Goal: Use online tool/utility: Utilize a website feature to perform a specific function

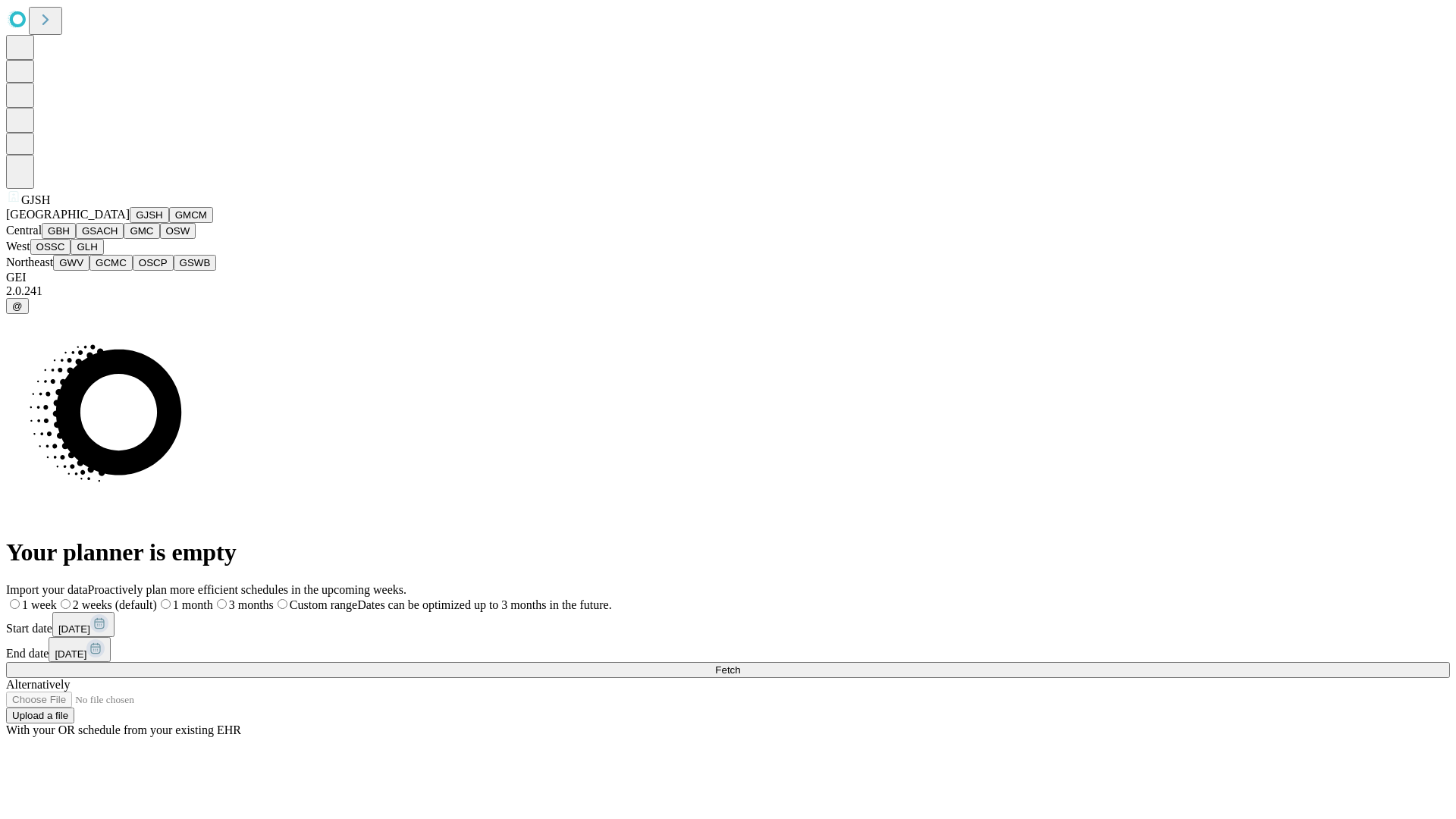
click at [130, 223] on button "GJSH" at bounding box center [150, 215] width 40 height 16
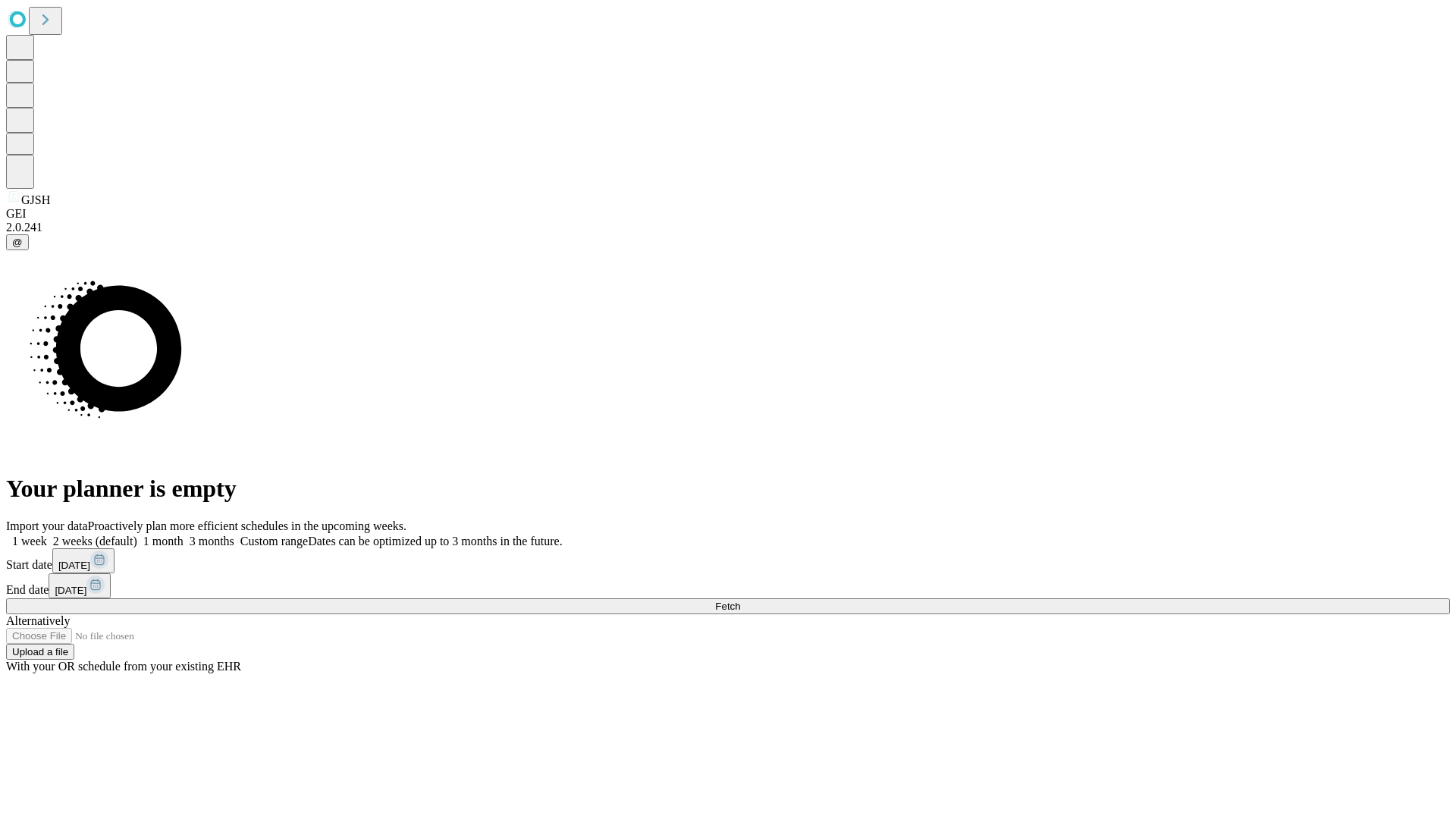
click at [137, 535] on label "2 weeks (default)" at bounding box center [92, 541] width 90 height 13
click at [741, 600] on span "Fetch" at bounding box center [728, 606] width 25 height 11
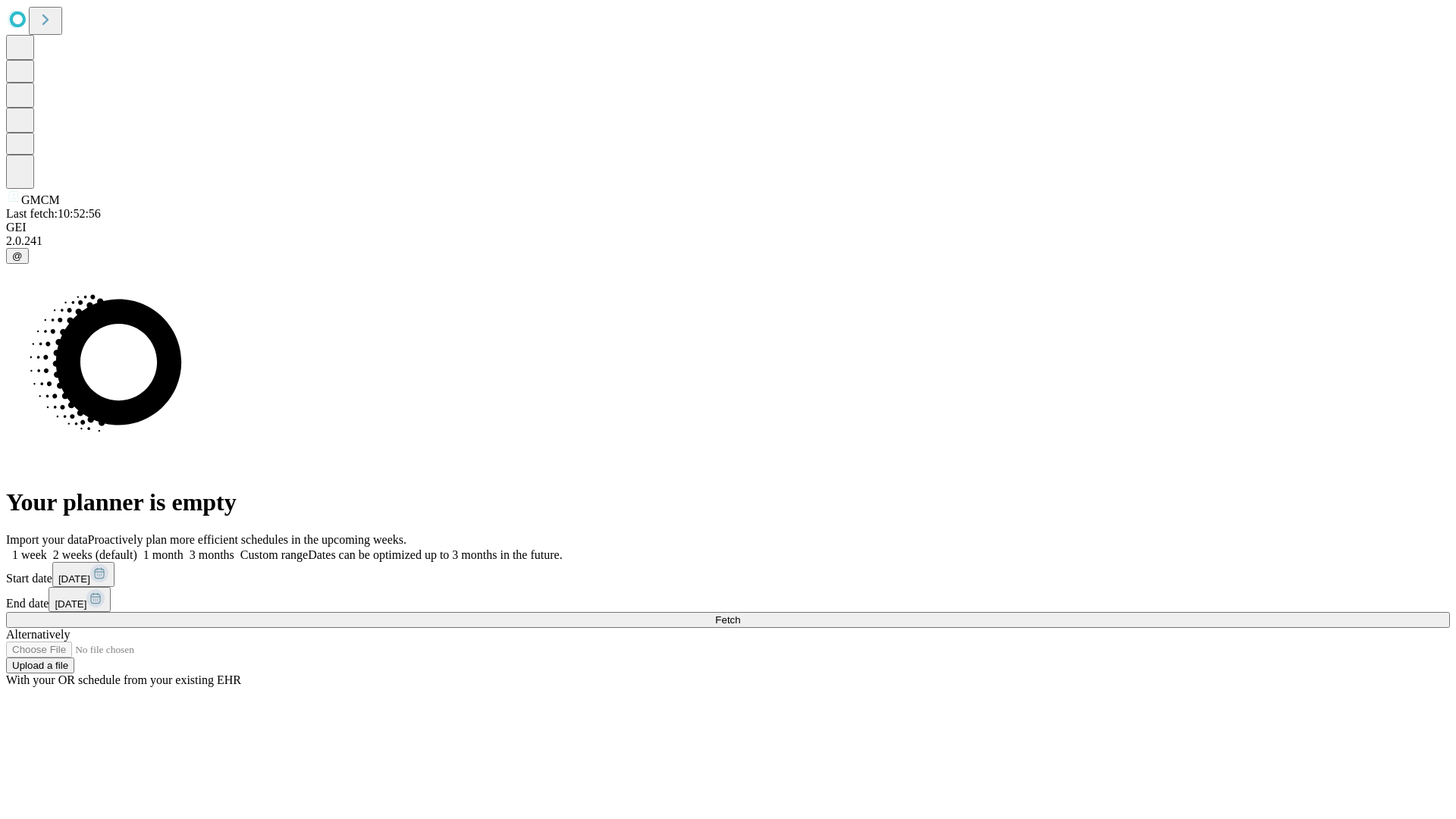
click at [137, 548] on label "2 weeks (default)" at bounding box center [92, 554] width 90 height 13
click at [741, 614] on span "Fetch" at bounding box center [728, 619] width 25 height 11
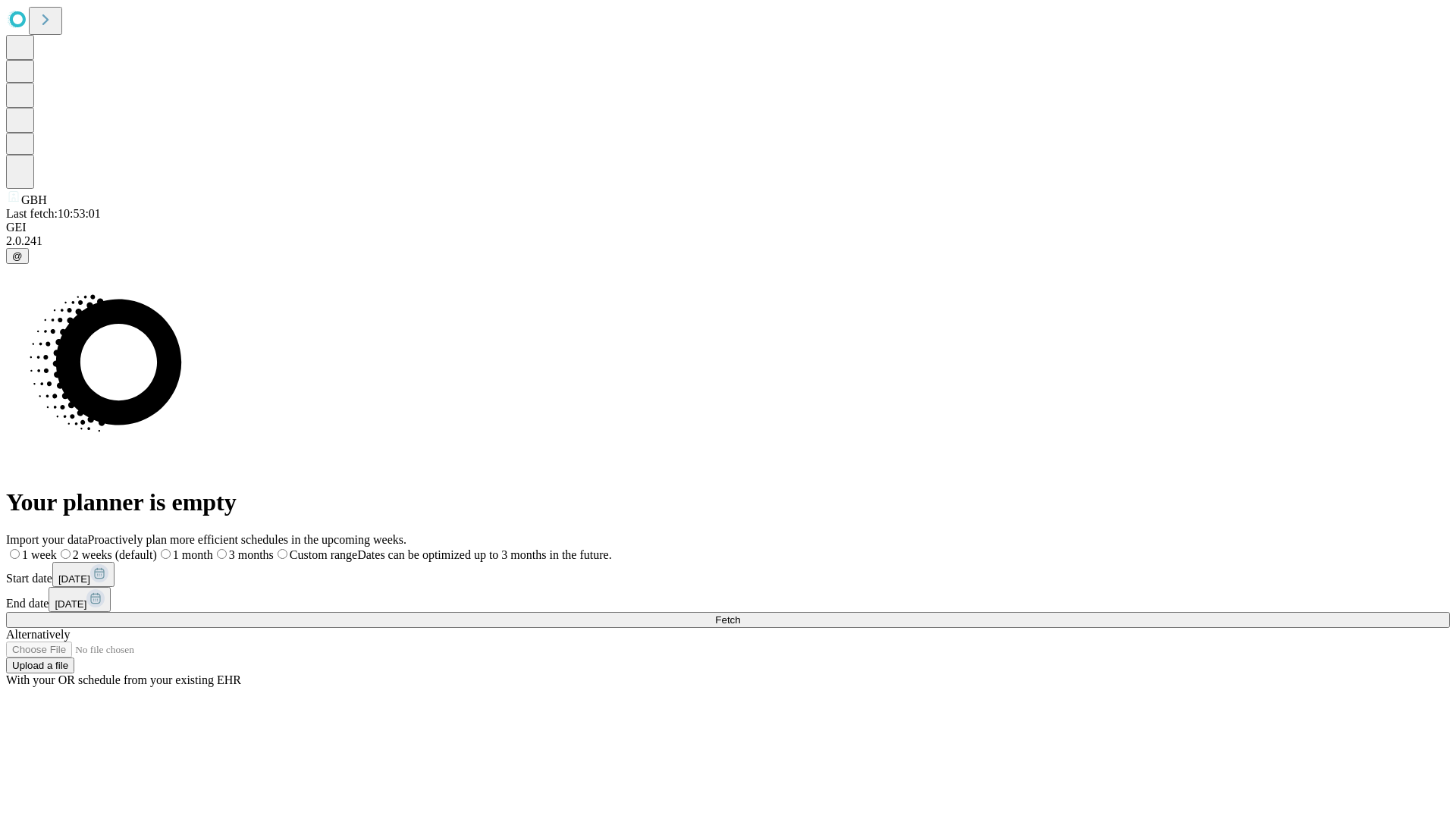
click at [157, 548] on label "2 weeks (default)" at bounding box center [106, 554] width 100 height 13
click at [741, 614] on span "Fetch" at bounding box center [728, 619] width 25 height 11
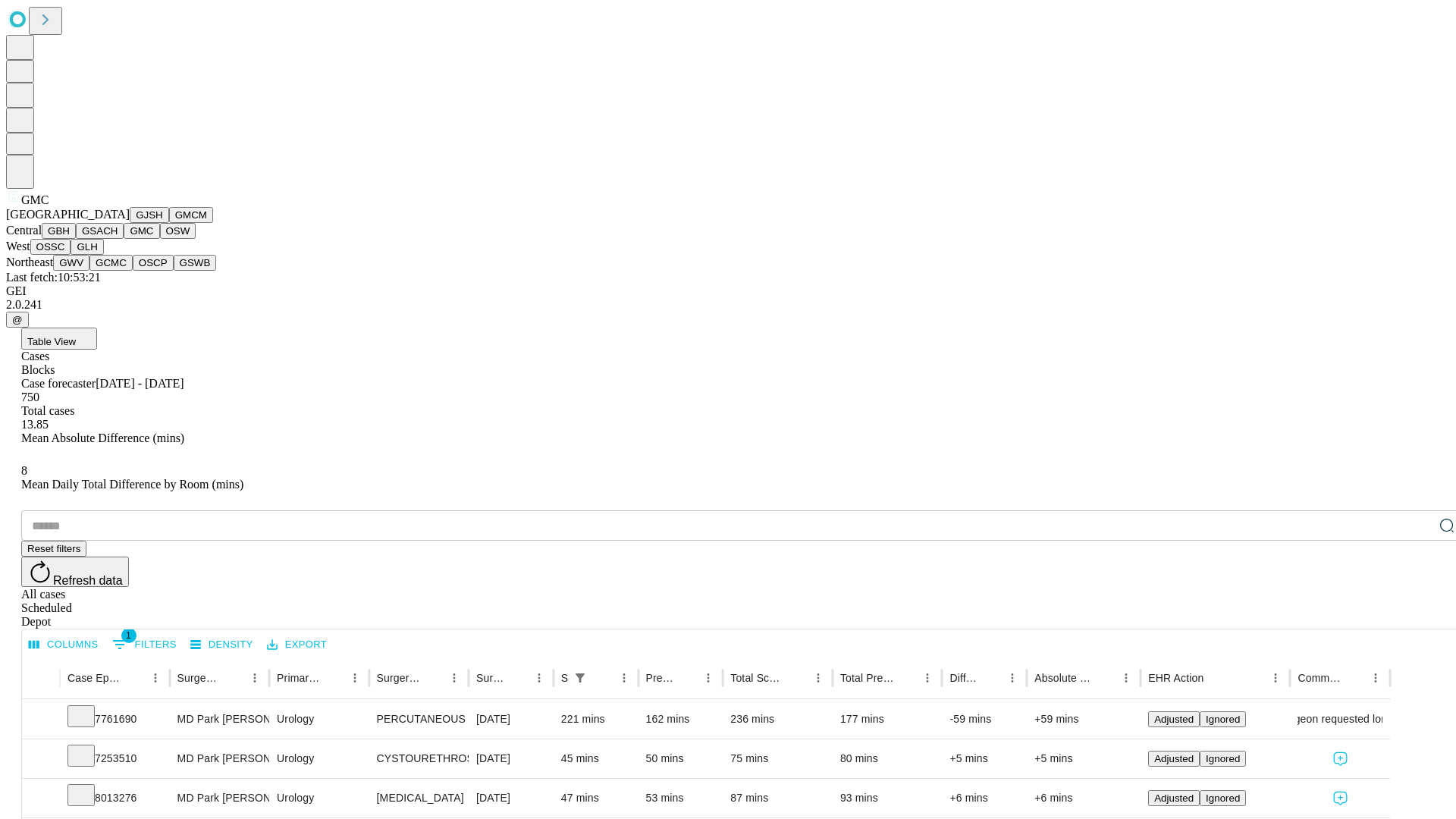
click at [160, 239] on button "OSW" at bounding box center [178, 230] width 37 height 16
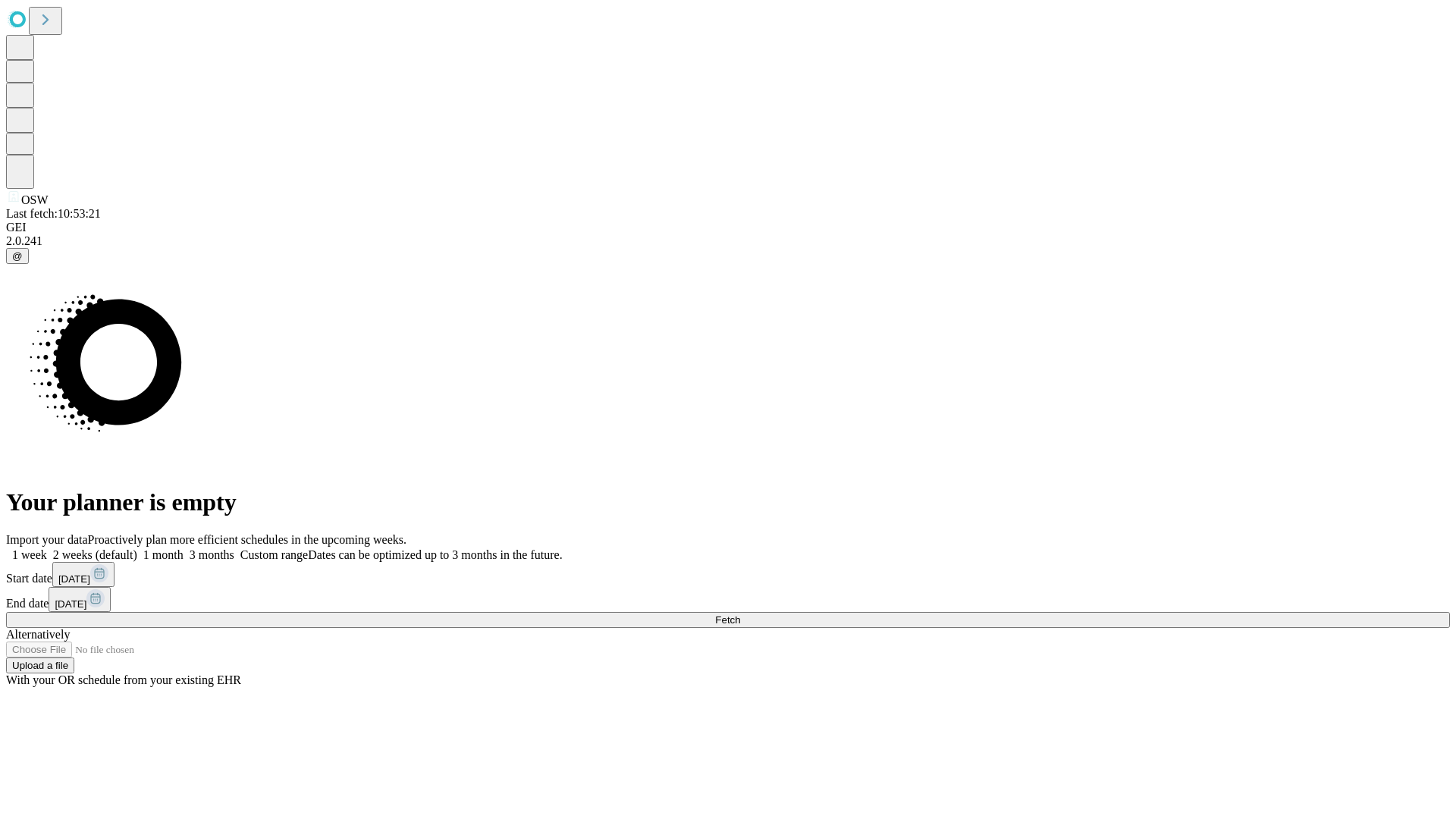
click at [137, 548] on label "2 weeks (default)" at bounding box center [92, 554] width 90 height 13
click at [741, 614] on span "Fetch" at bounding box center [728, 619] width 25 height 11
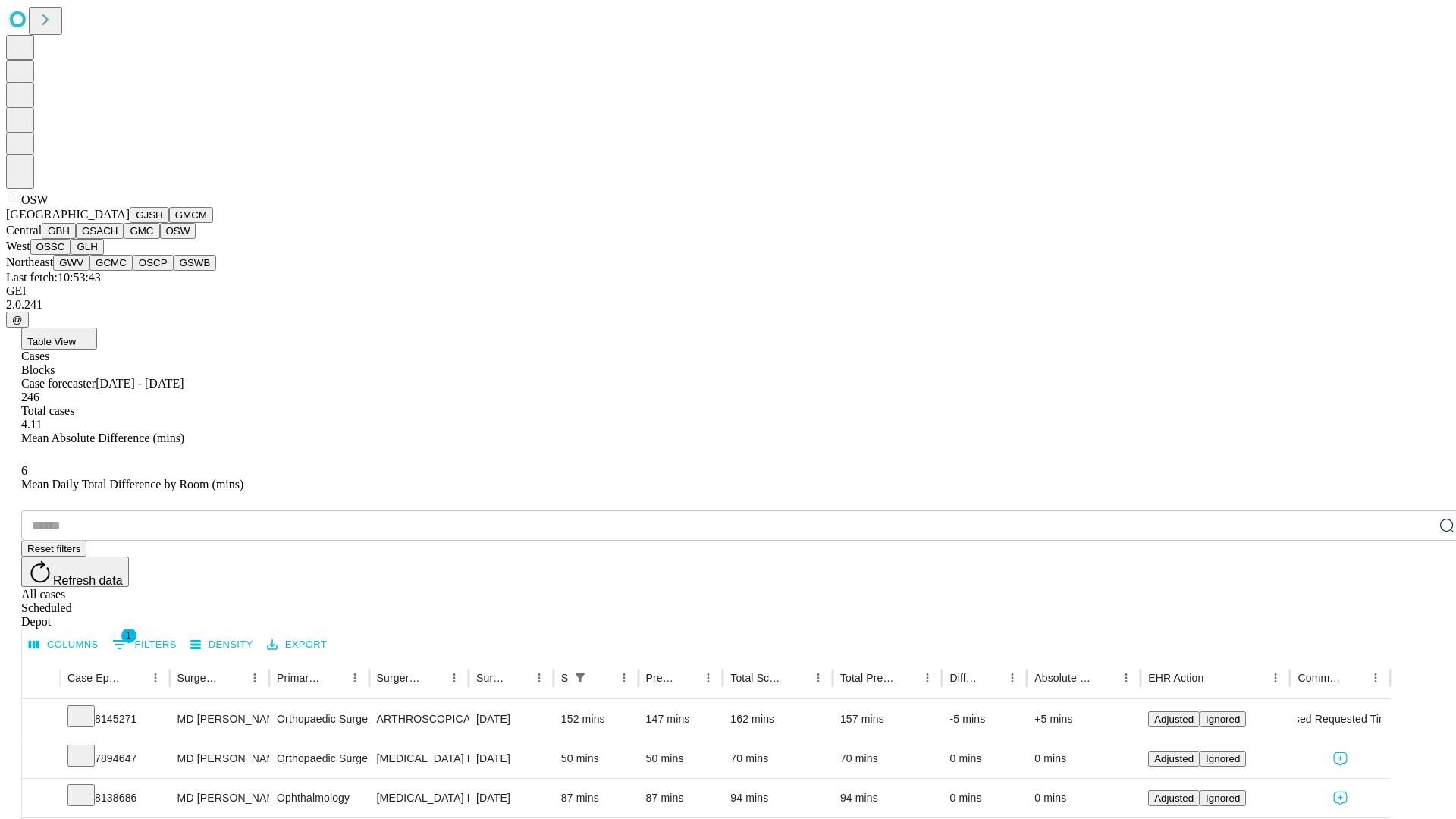
click at [71, 255] on button "OSSC" at bounding box center [51, 246] width 41 height 16
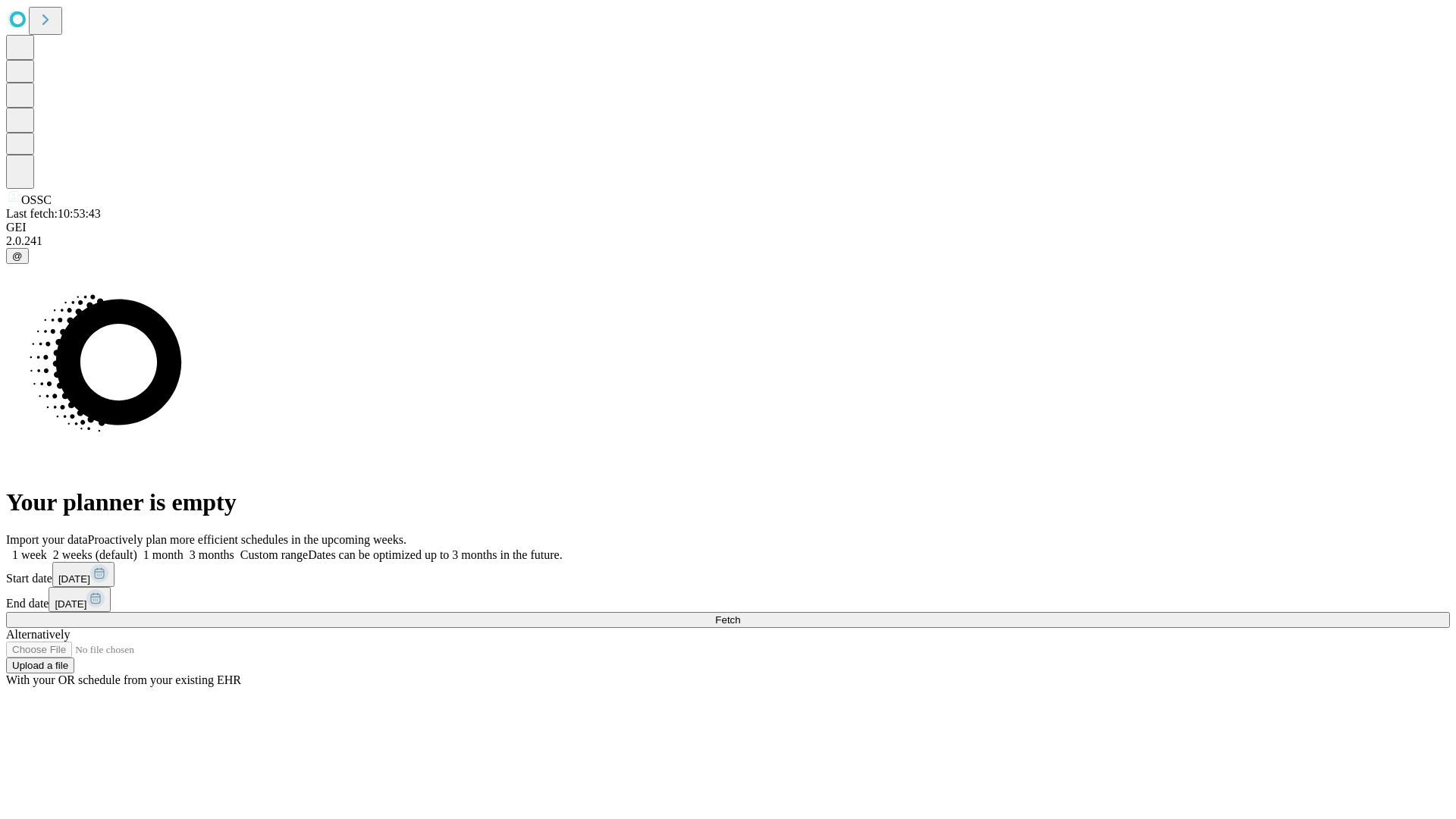
click at [741, 614] on span "Fetch" at bounding box center [728, 619] width 25 height 11
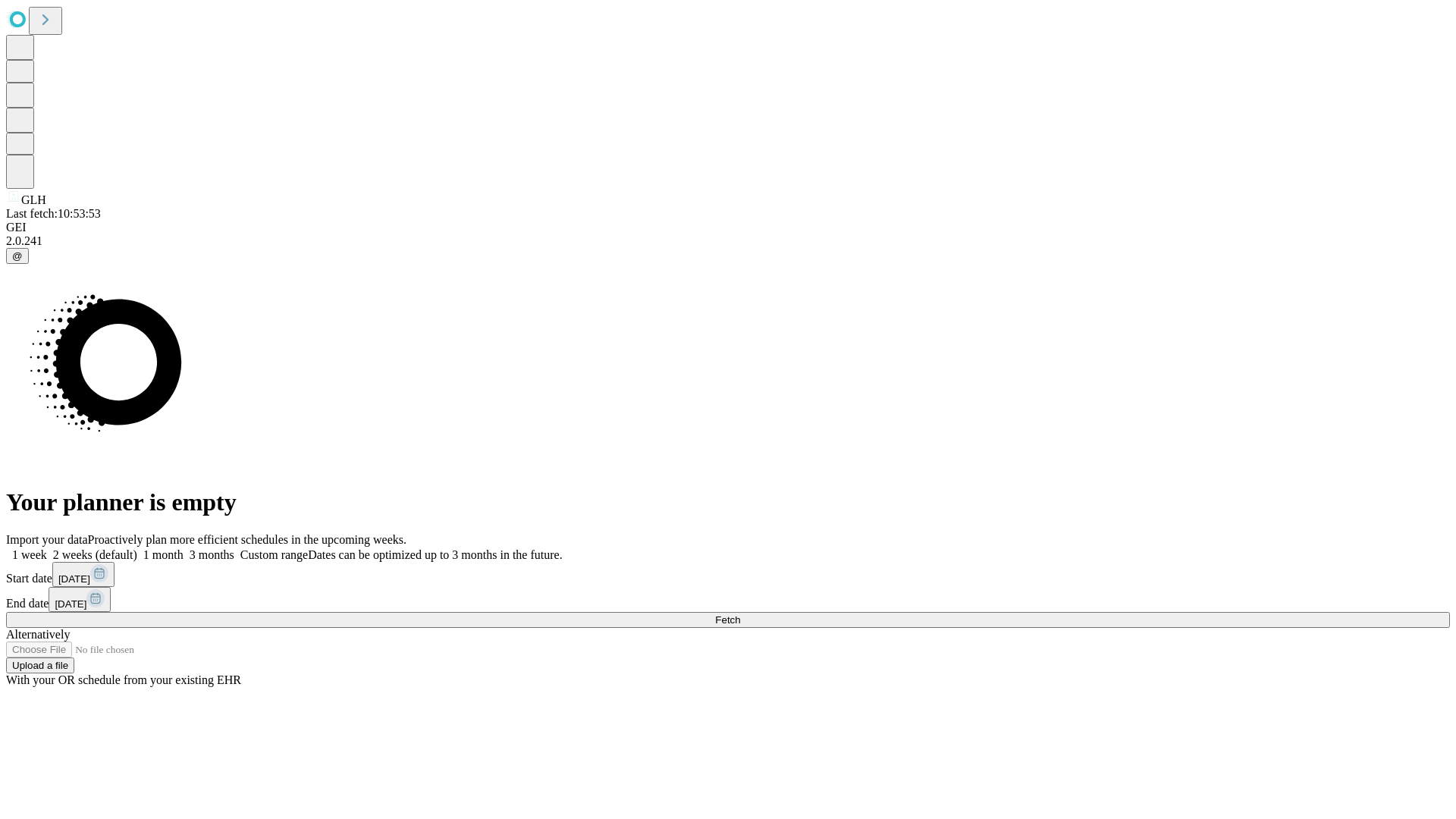
click at [741, 614] on span "Fetch" at bounding box center [728, 619] width 25 height 11
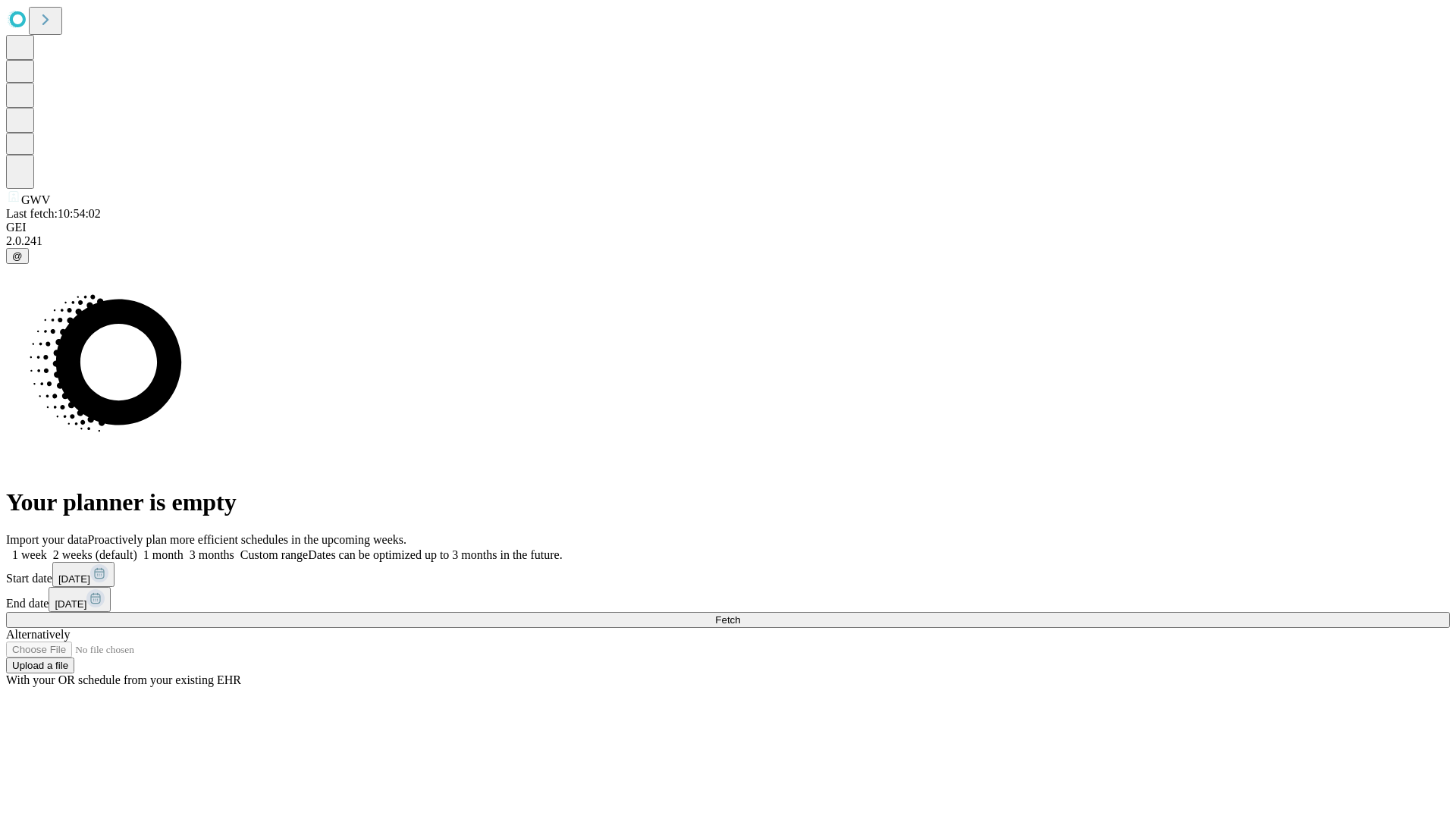
click at [137, 548] on label "2 weeks (default)" at bounding box center [92, 554] width 90 height 13
click at [741, 614] on span "Fetch" at bounding box center [728, 619] width 25 height 11
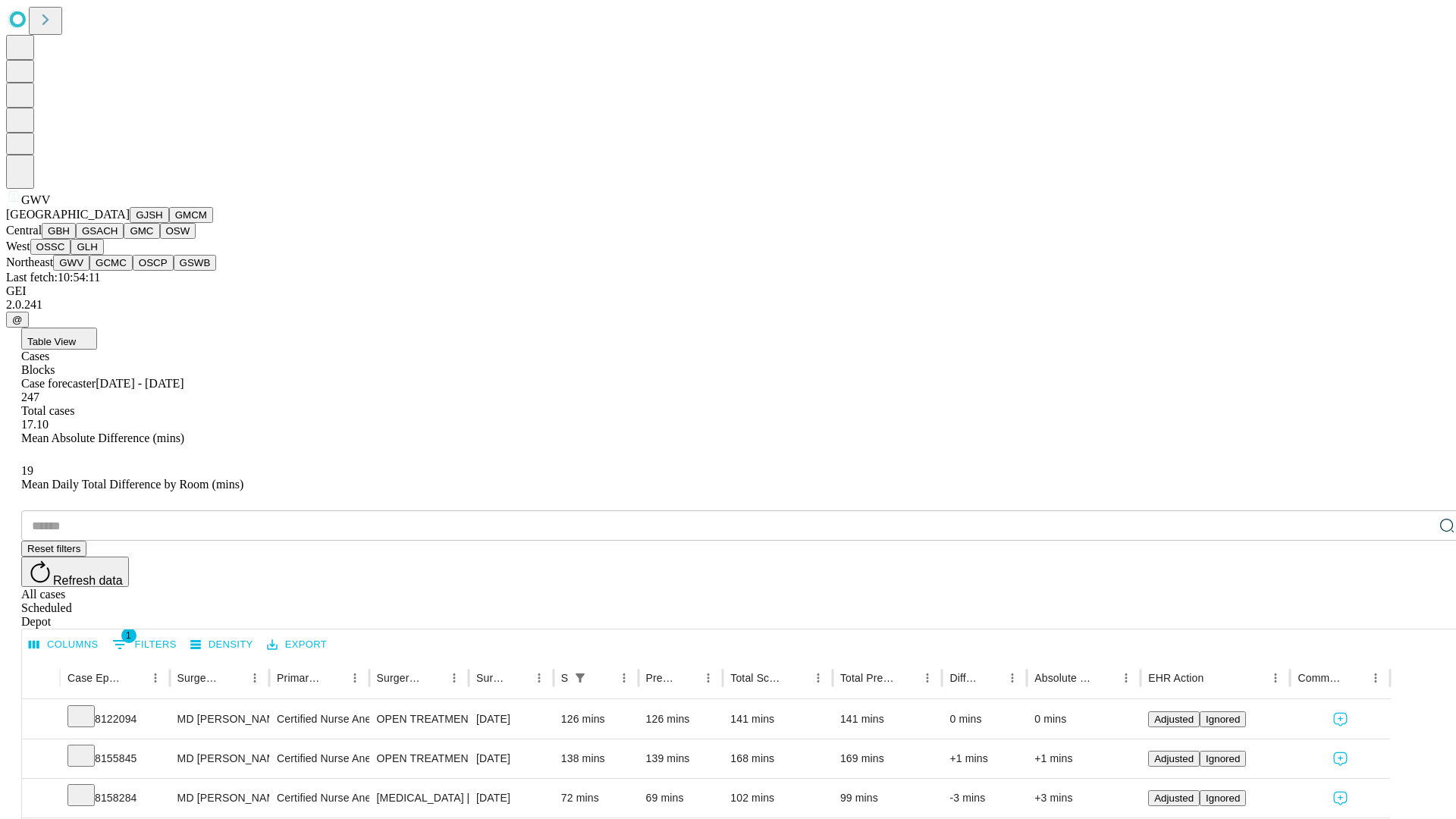
click at [118, 271] on button "GCMC" at bounding box center [111, 262] width 44 height 16
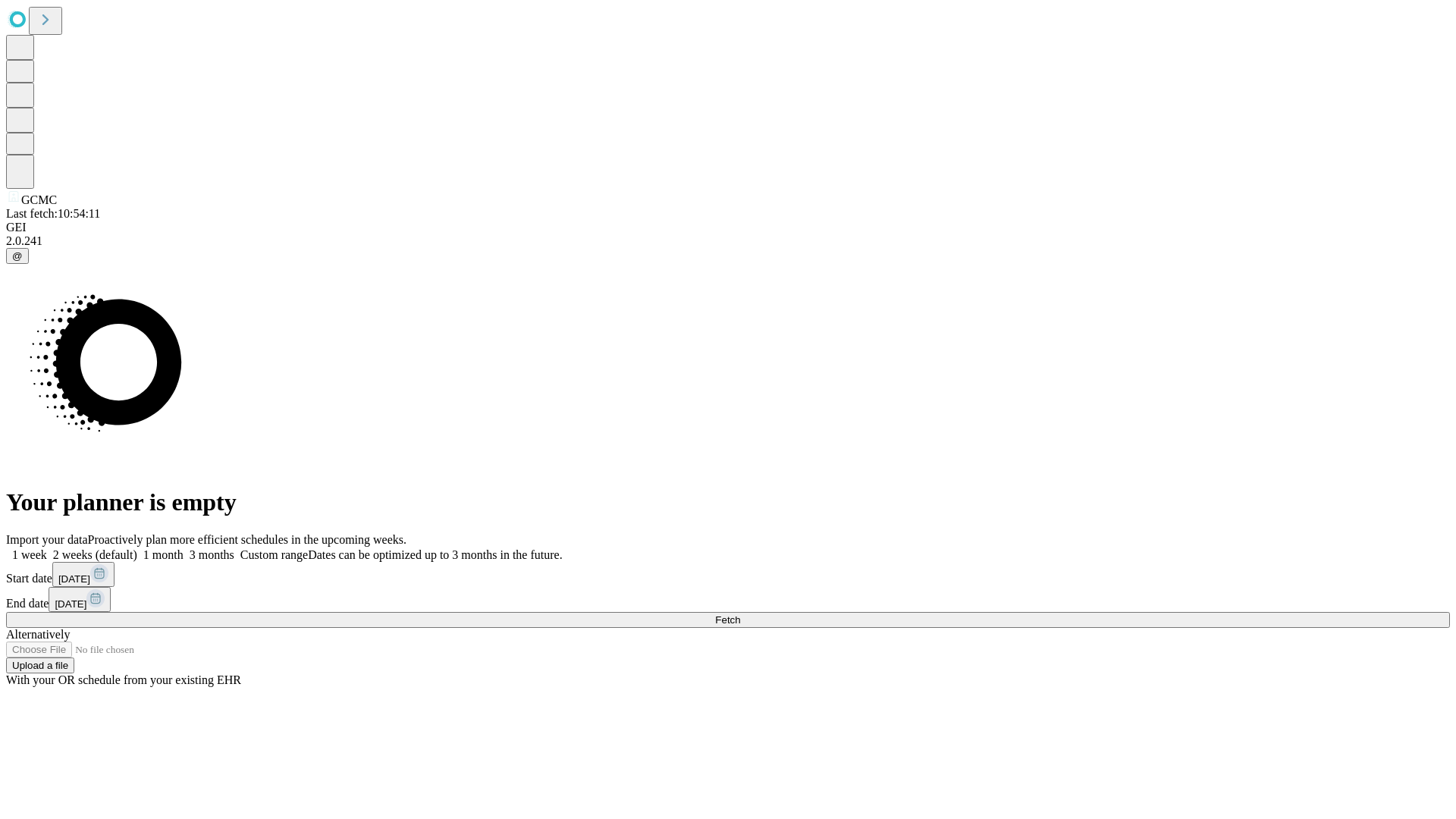
click at [741, 614] on span "Fetch" at bounding box center [728, 619] width 25 height 11
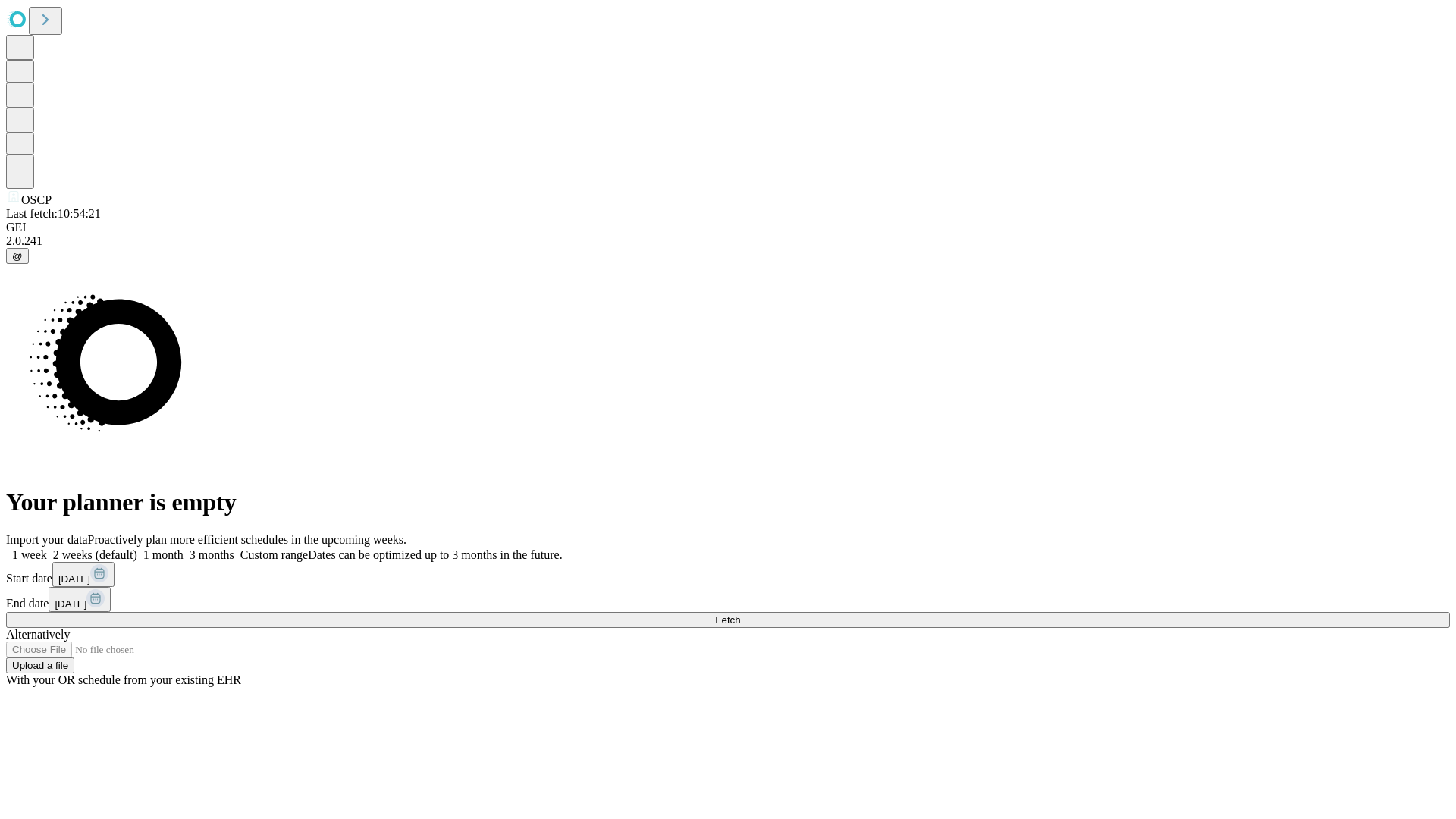
click at [741, 614] on span "Fetch" at bounding box center [728, 619] width 25 height 11
